Goal: Communication & Community: Answer question/provide support

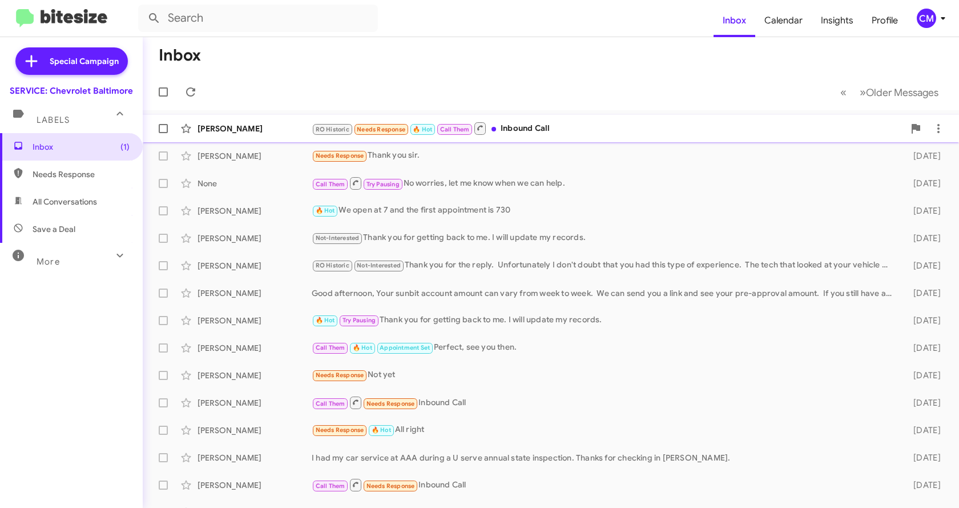
click at [249, 126] on div "[PERSON_NAME]" at bounding box center [255, 128] width 114 height 11
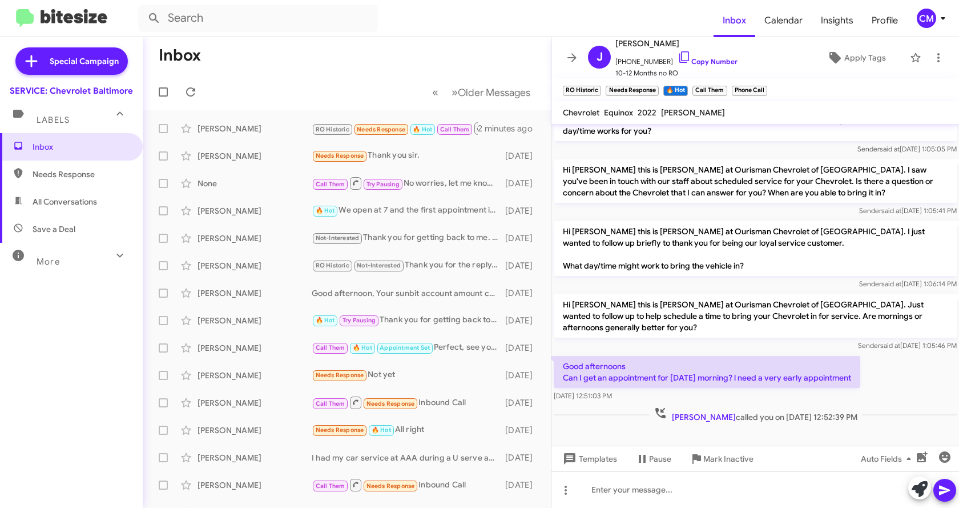
scroll to position [243, 0]
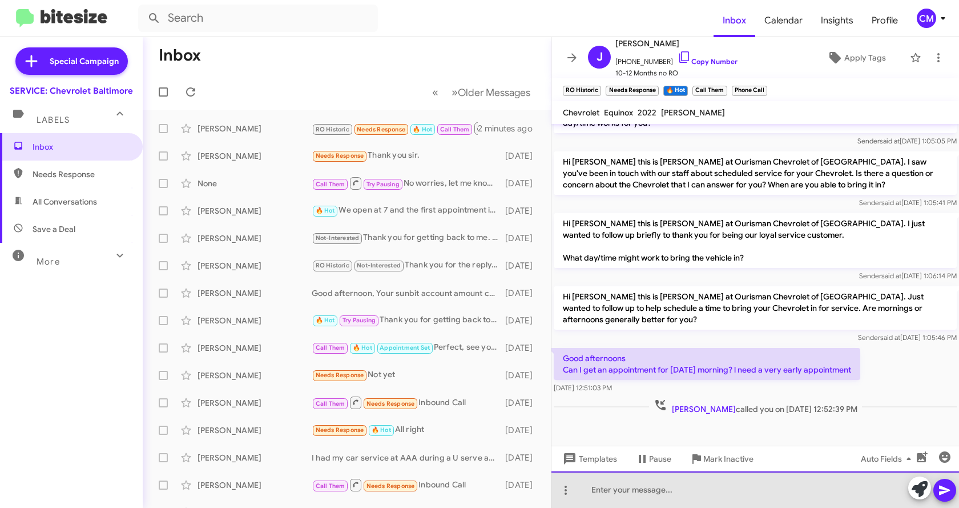
click at [679, 483] on div at bounding box center [755, 489] width 408 height 37
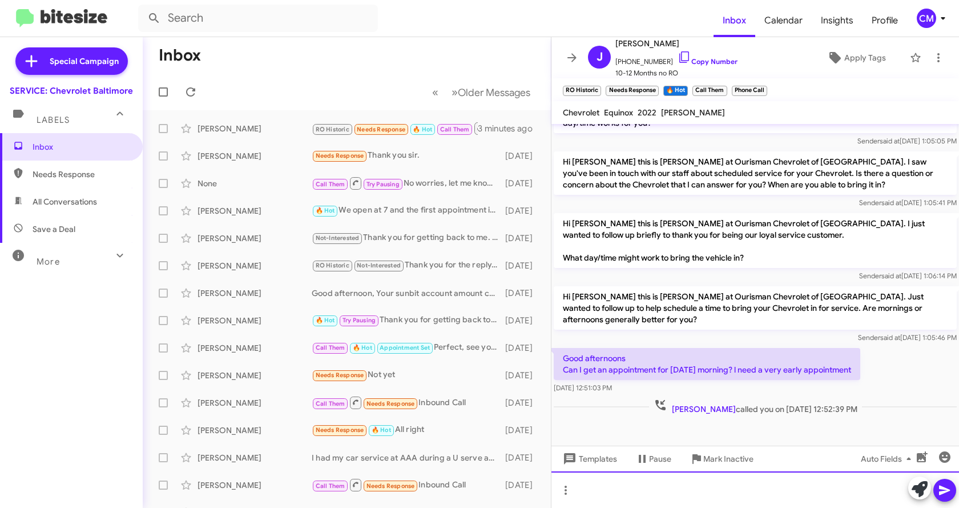
click at [619, 493] on div at bounding box center [755, 489] width 408 height 37
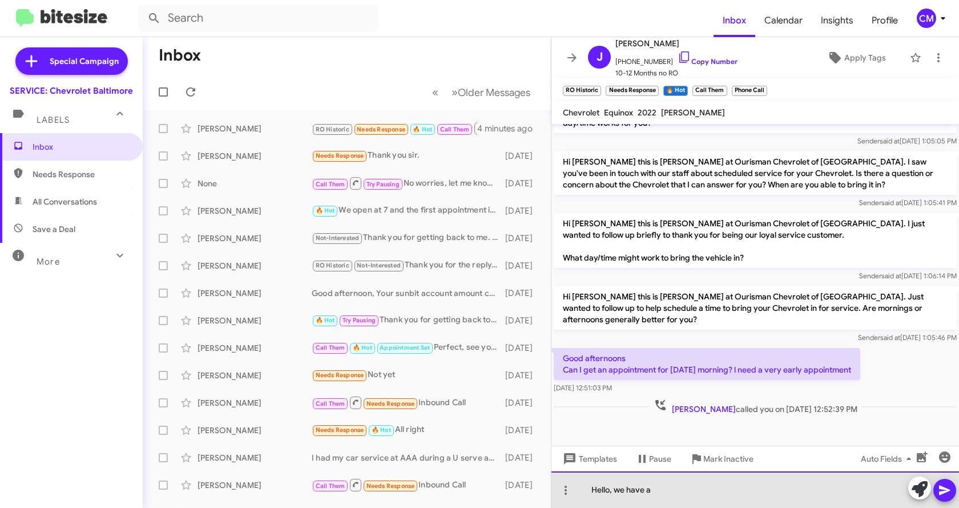
drag, startPoint x: 671, startPoint y: 492, endPoint x: 581, endPoint y: 495, distance: 90.8
click at [581, 495] on div "Hello, we have a" at bounding box center [755, 489] width 408 height 37
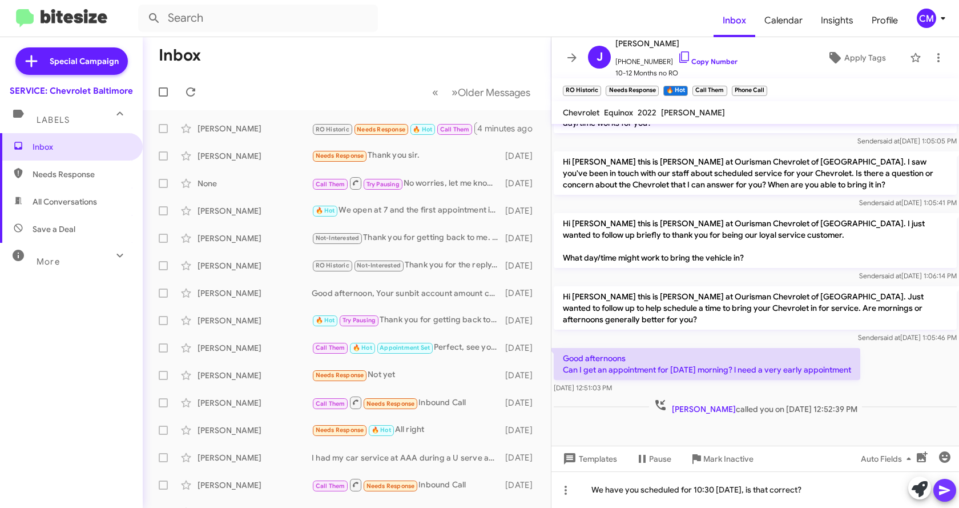
click at [940, 488] on icon at bounding box center [944, 490] width 11 height 10
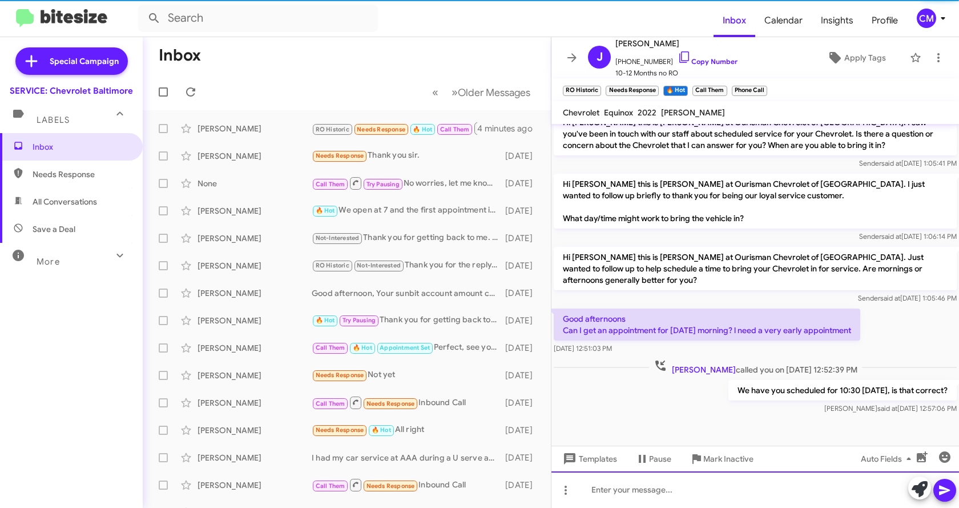
scroll to position [284, 0]
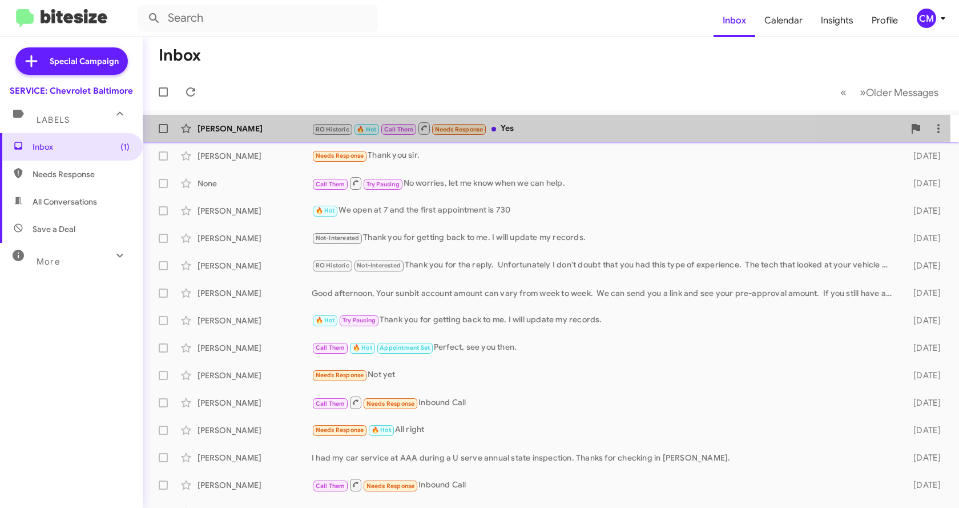
click at [231, 135] on div "[PERSON_NAME] RO Historic 🔥 Hot Call Them Needs Response Yes 18 minutes ago" at bounding box center [551, 128] width 798 height 23
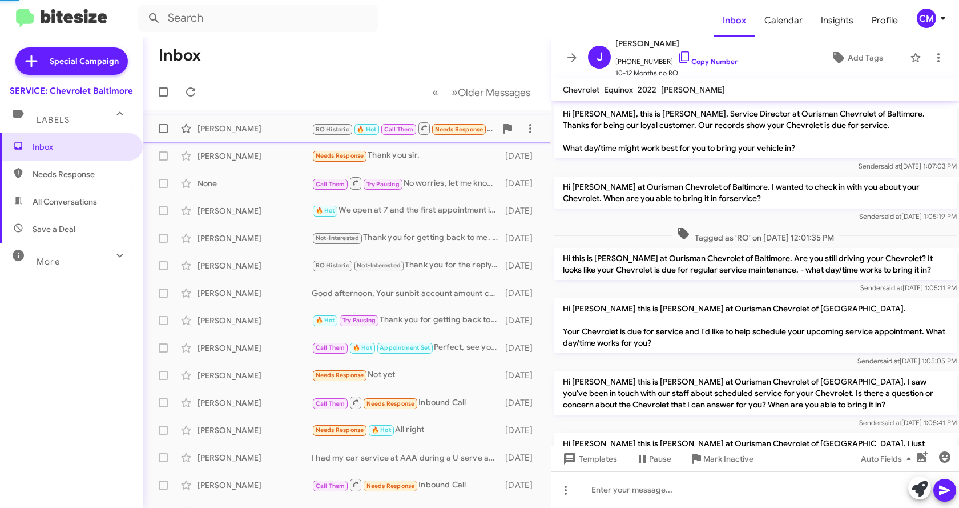
scroll to position [303, 0]
